Goal: Information Seeking & Learning: Find specific fact

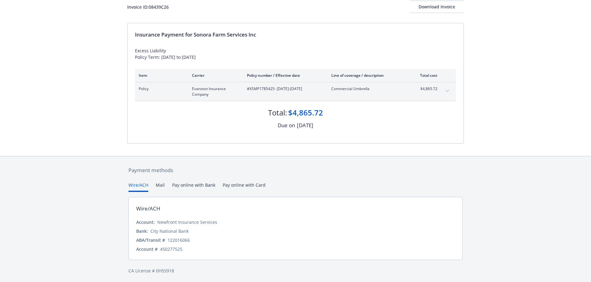
scroll to position [43, 0]
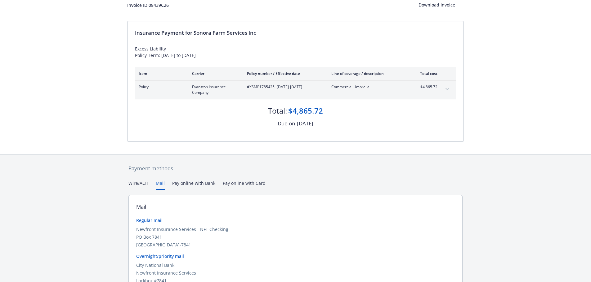
click at [161, 183] on button "Mail" at bounding box center [160, 185] width 9 height 10
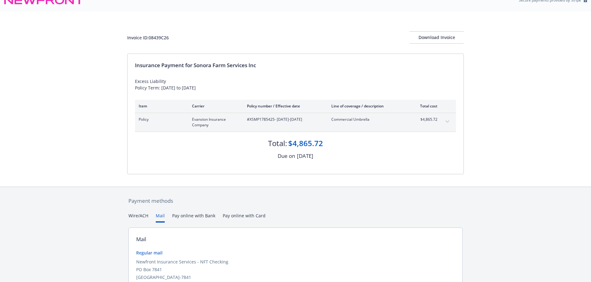
scroll to position [0, 0]
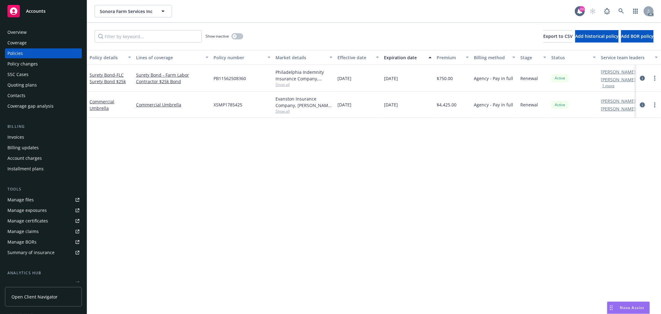
click at [643, 104] on icon "circleInformation" at bounding box center [642, 104] width 5 height 5
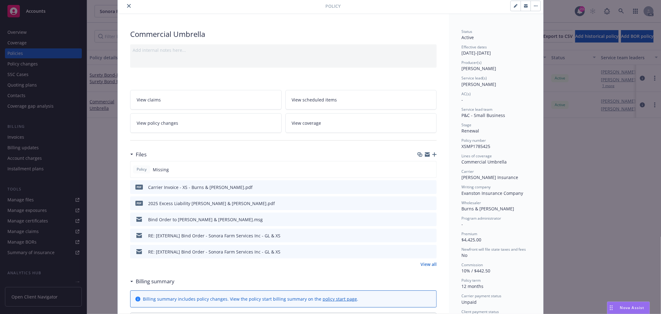
scroll to position [34, 0]
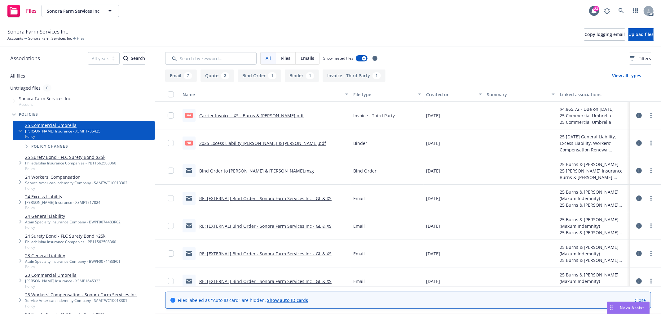
click at [183, 75] on button "Email 7" at bounding box center [181, 75] width 32 height 12
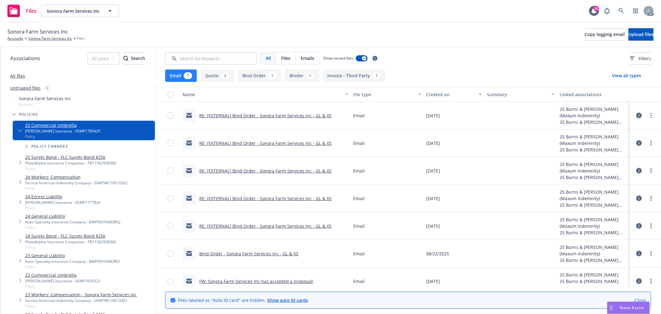
click at [351, 75] on button "Invoice - Third Party 1" at bounding box center [354, 75] width 63 height 12
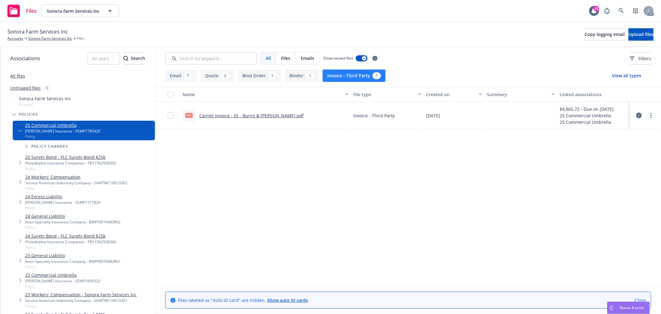
click at [185, 78] on div "7" at bounding box center [188, 75] width 8 height 7
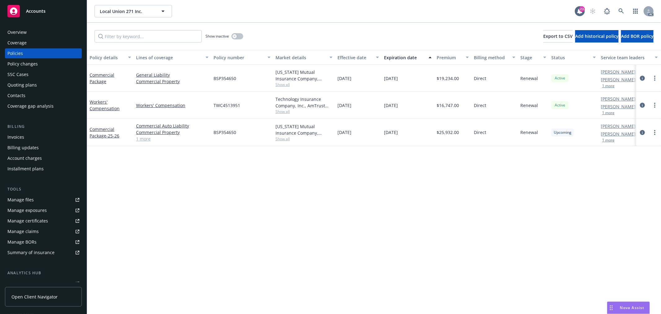
click at [609, 114] on button "1 more" at bounding box center [608, 113] width 12 height 4
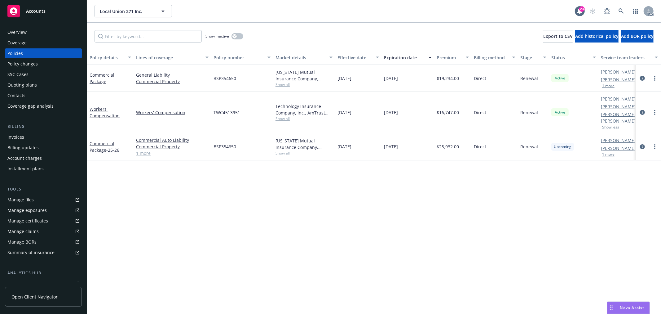
click at [609, 153] on button "1 more" at bounding box center [608, 155] width 12 height 4
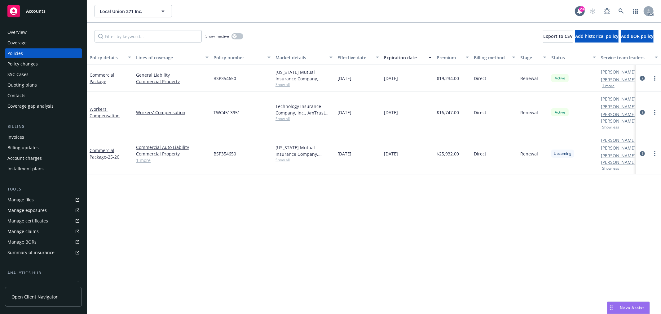
click at [404, 175] on div "Policy details Lines of coverage Policy number Market details Effective date Ex…" at bounding box center [374, 182] width 574 height 264
